Goal: Answer question/provide support

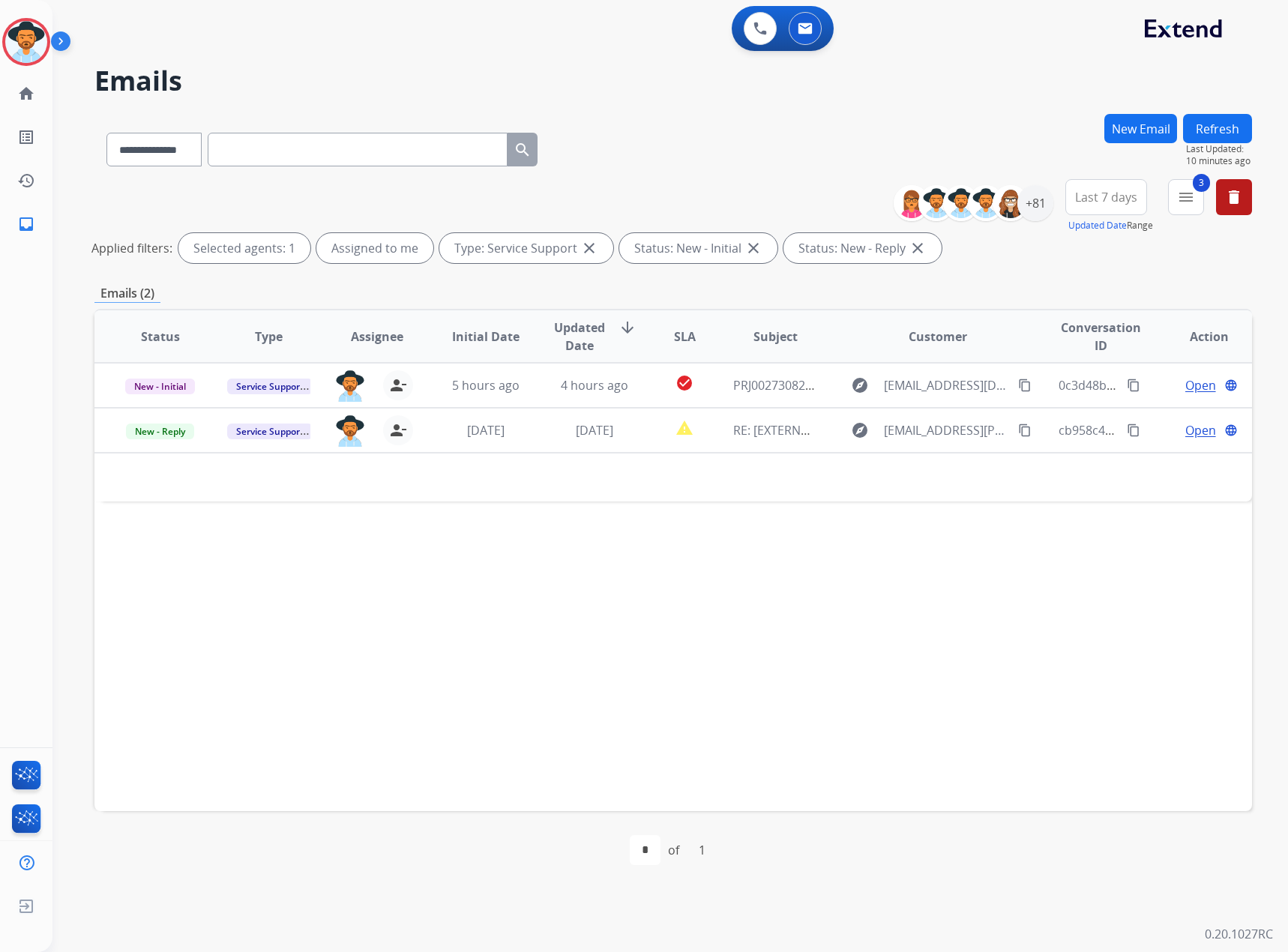
select select "**********"
click at [1205, 130] on button "Refresh" at bounding box center [1218, 128] width 69 height 29
click at [1202, 190] on span "3" at bounding box center [1201, 183] width 17 height 18
click at [1191, 198] on mat-icon "menu" at bounding box center [1186, 197] width 18 height 18
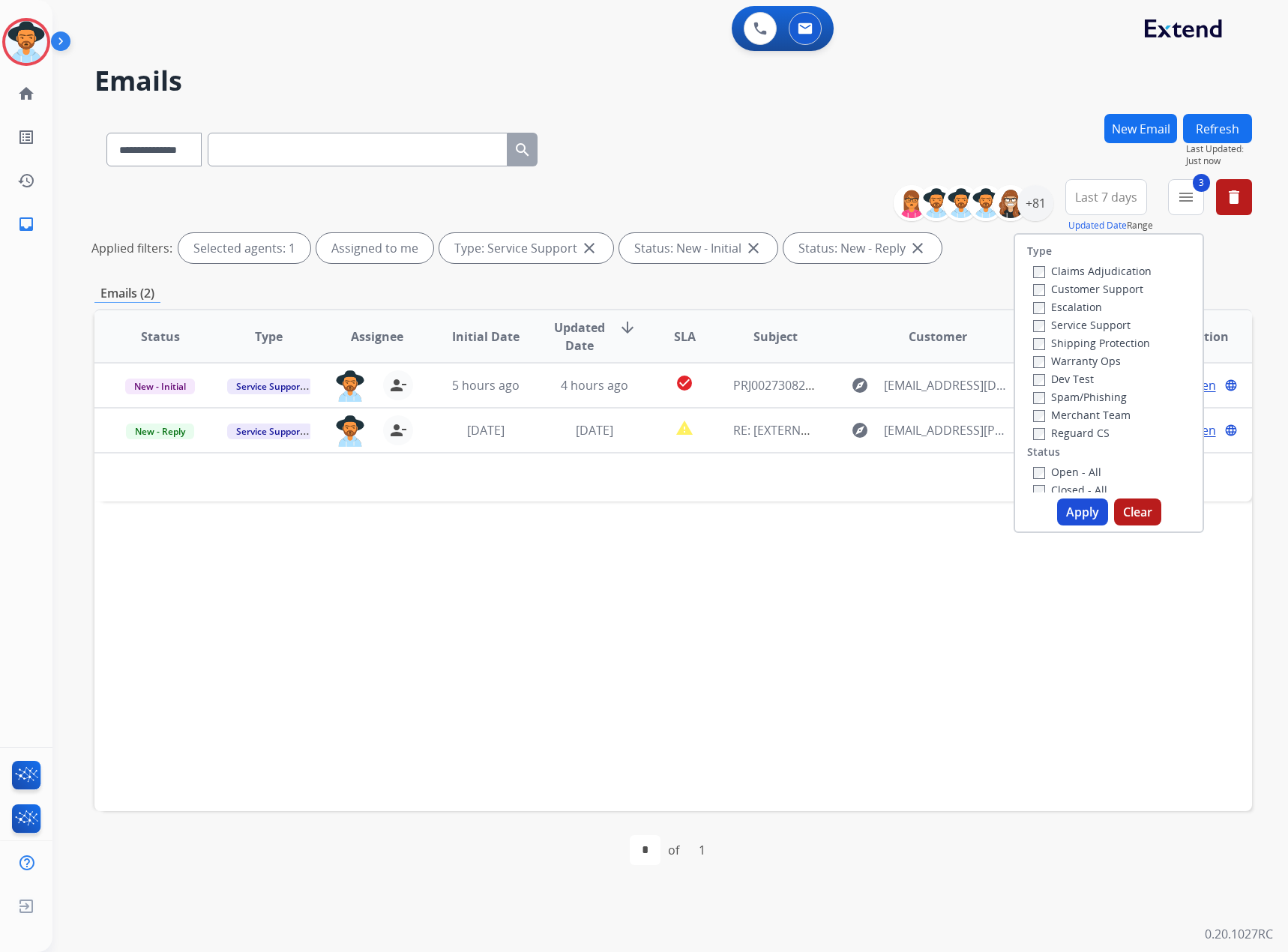
click at [1090, 313] on label "Escalation" at bounding box center [1068, 307] width 69 height 15
click at [1089, 310] on label "Escalation" at bounding box center [1068, 307] width 69 height 15
click at [1078, 324] on label "Service Support" at bounding box center [1082, 325] width 98 height 15
click at [1088, 507] on button "Apply" at bounding box center [1082, 511] width 51 height 27
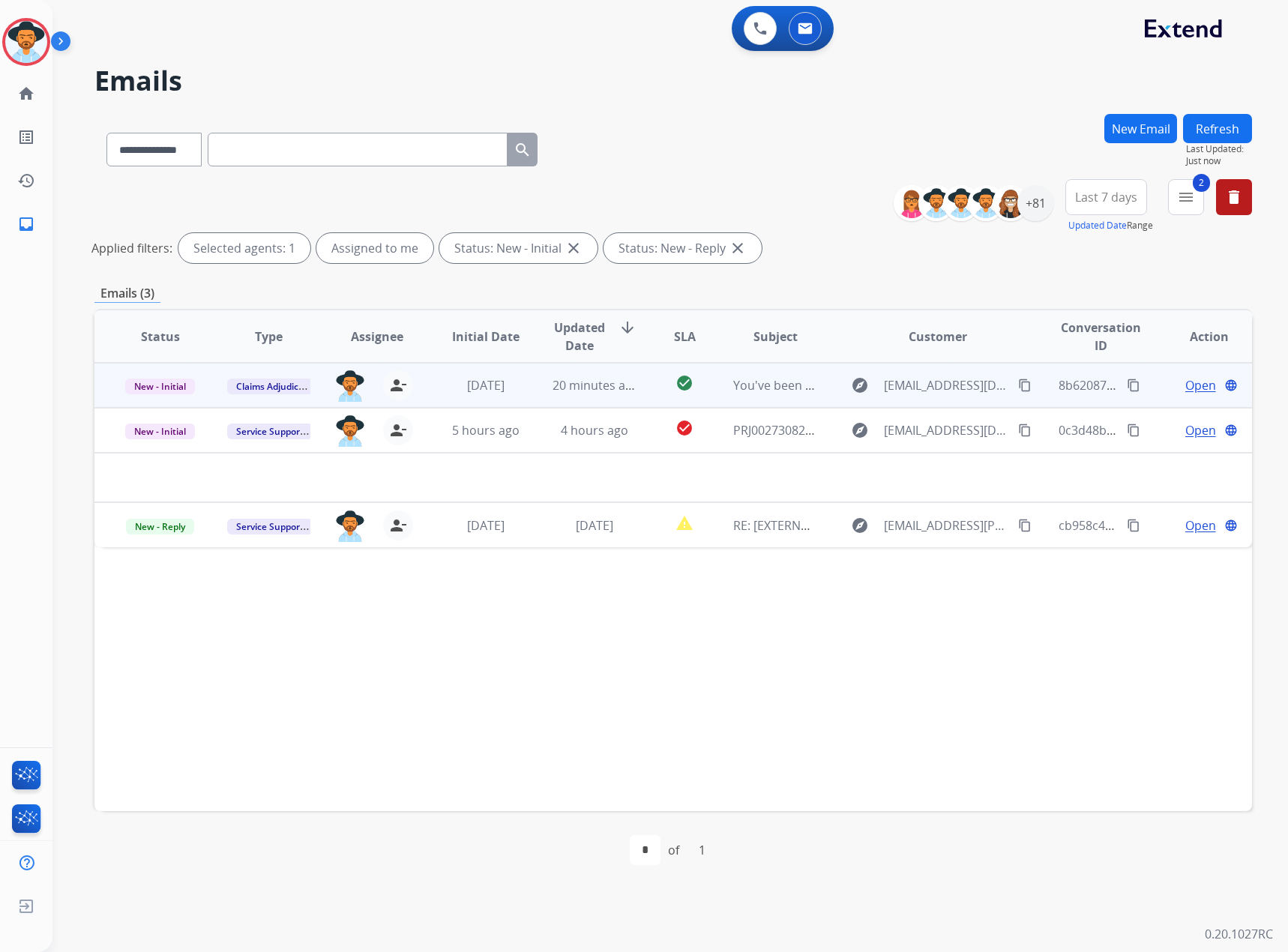
click at [1194, 390] on span "Open" at bounding box center [1200, 386] width 31 height 18
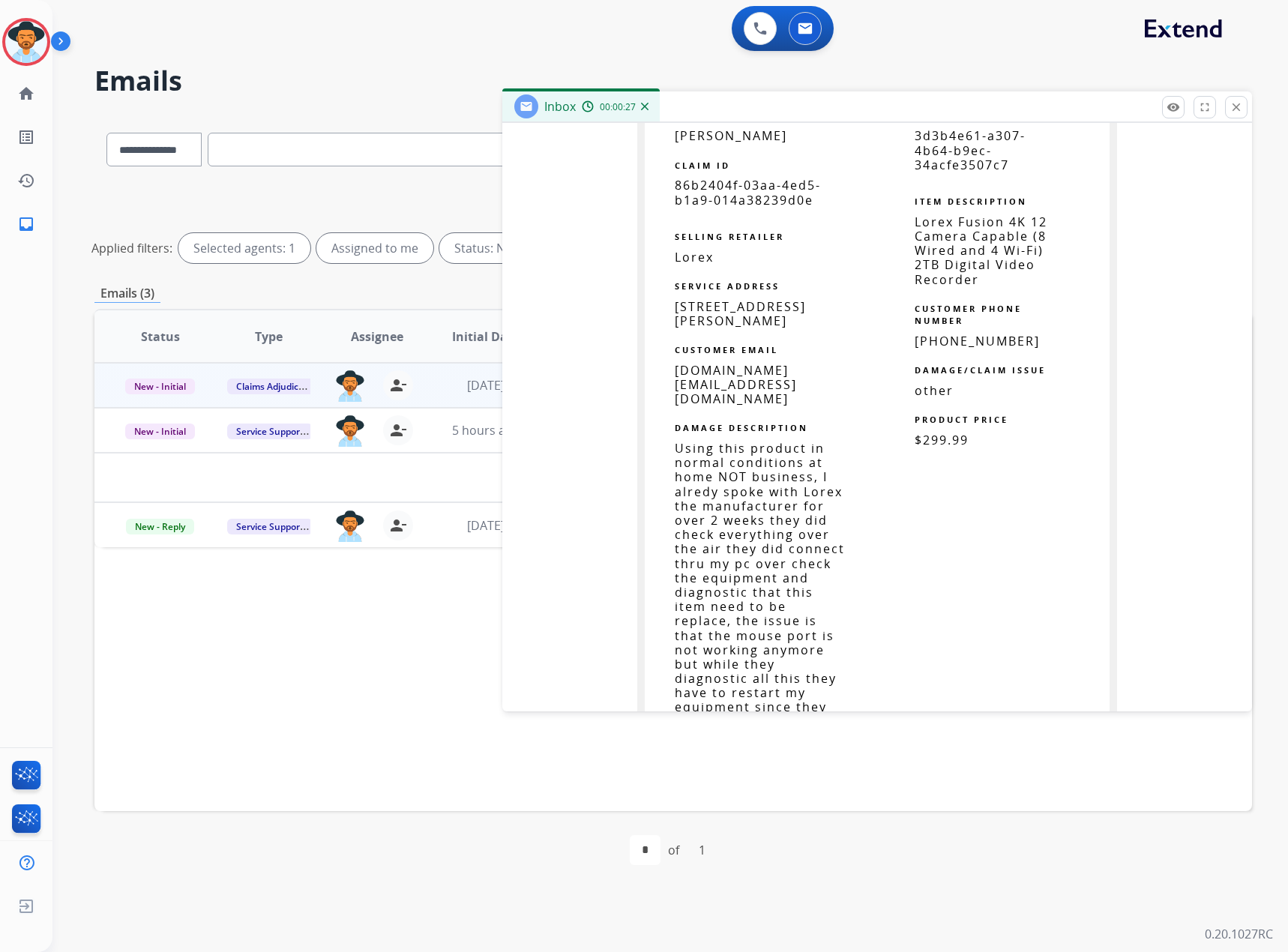
scroll to position [900, 0]
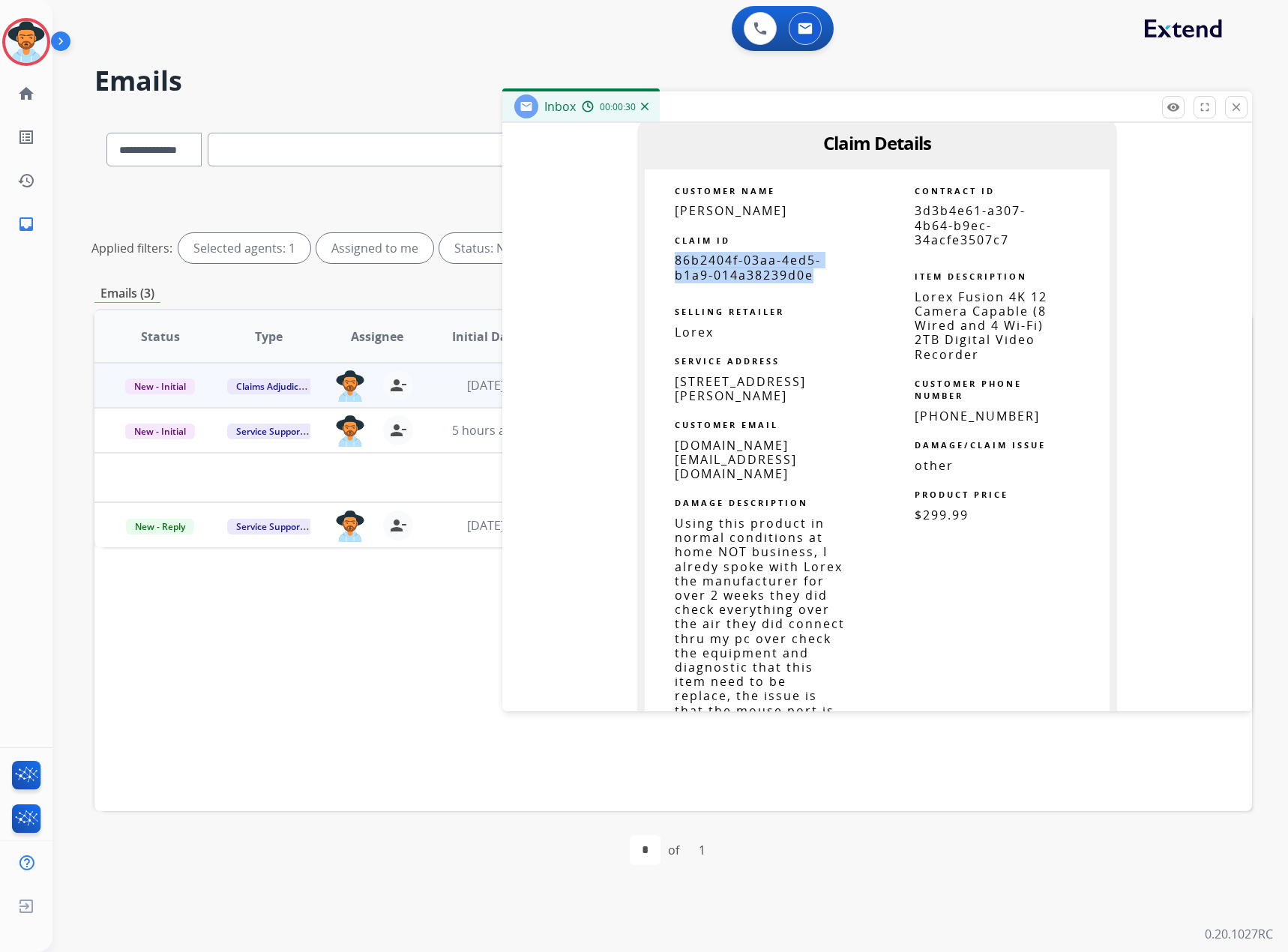
drag, startPoint x: 811, startPoint y: 275, endPoint x: 669, endPoint y: 266, distance: 142.3
click at [674, 266] on p "86b2404f-03aa-4ed5-b1a9-014a38239d0e" at bounding box center [761, 267] width 173 height 28
copy span "86b2404f-03aa-4ed5-b1a9-014a38239d0e"
click at [1229, 104] on mat-icon "close" at bounding box center [1236, 107] width 14 height 14
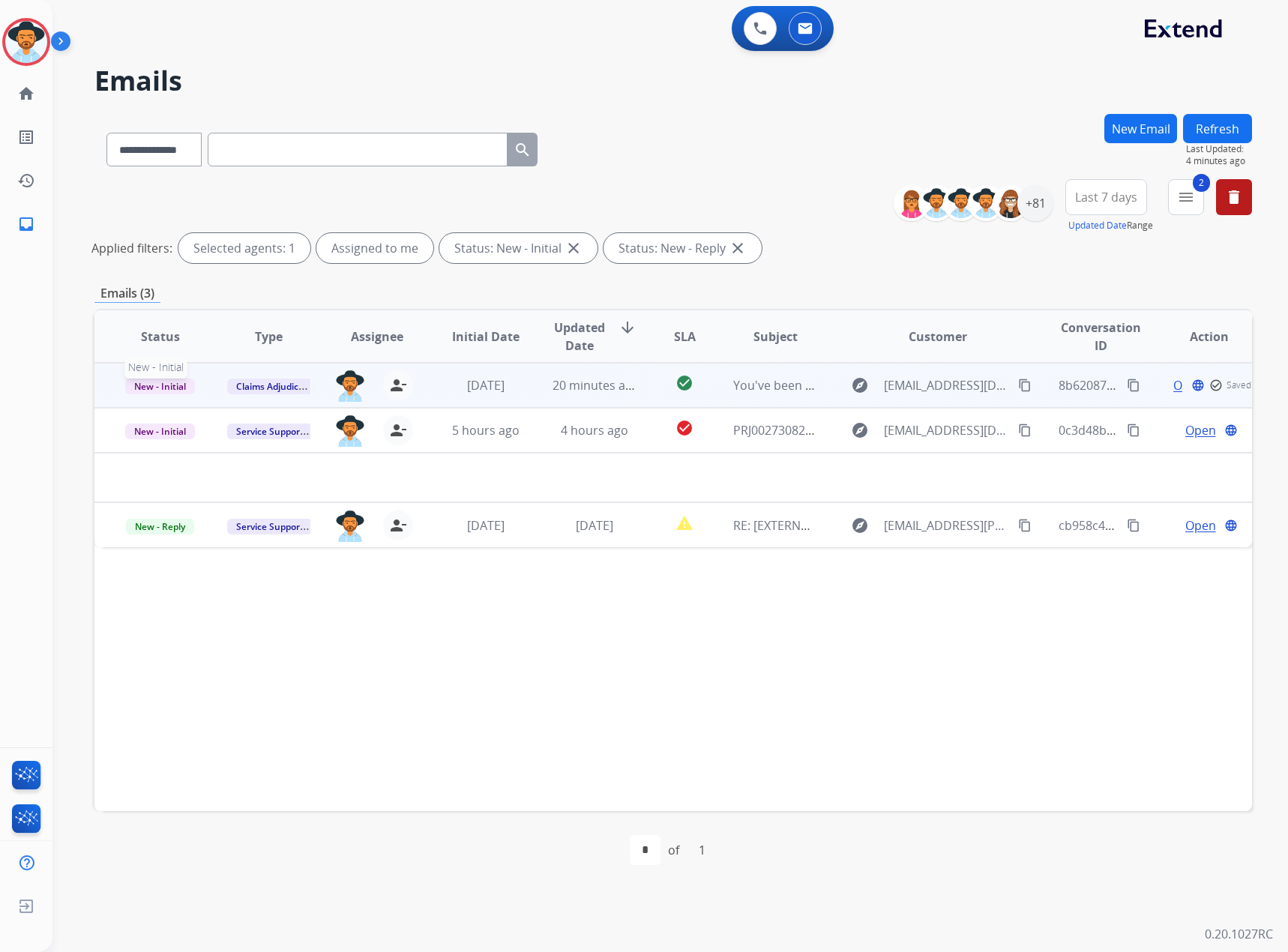
click at [156, 383] on span "New - Initial" at bounding box center [160, 386] width 69 height 16
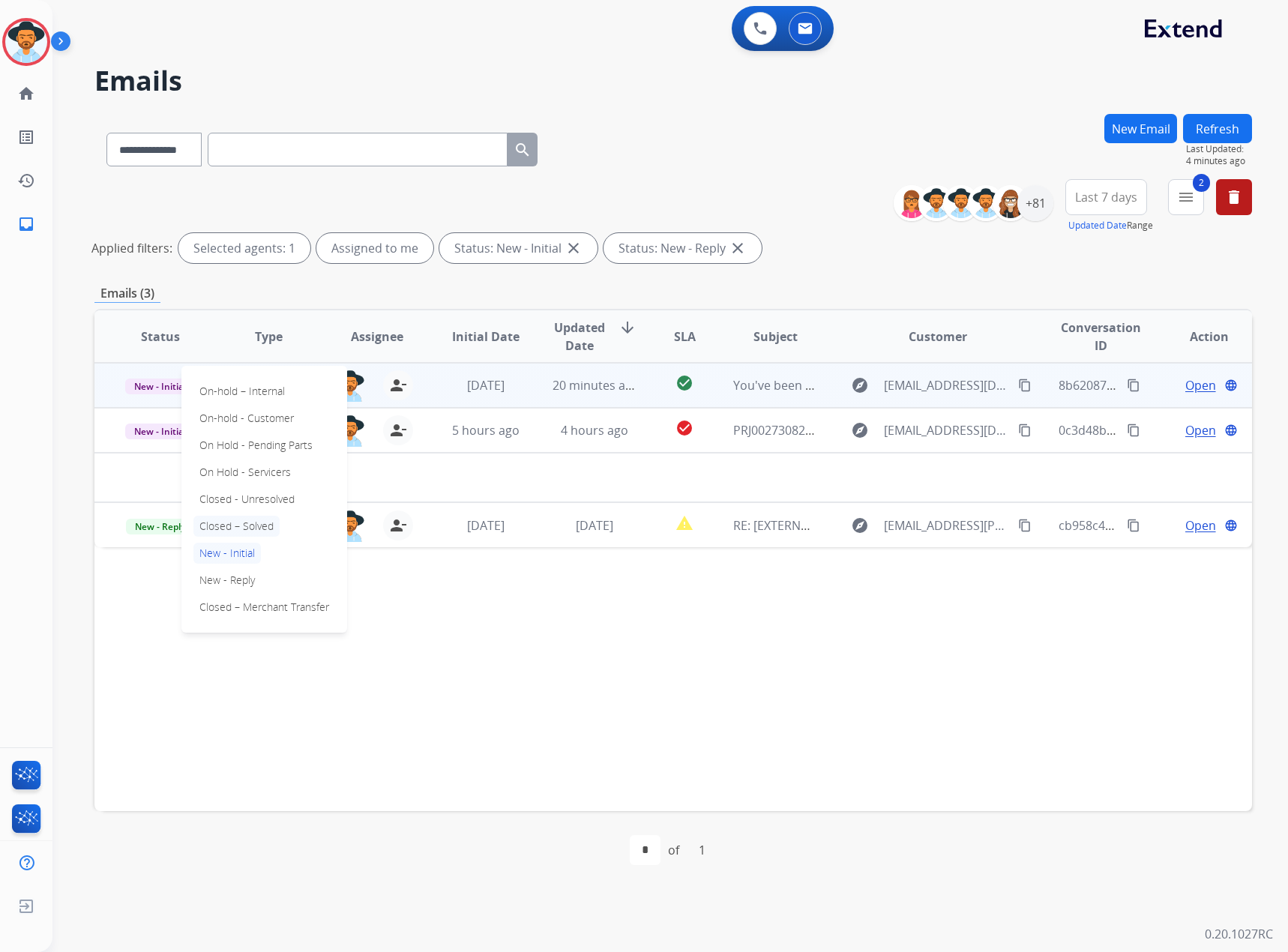
click at [228, 525] on p "Closed – Solved" at bounding box center [236, 526] width 86 height 21
